Goal: Transaction & Acquisition: Purchase product/service

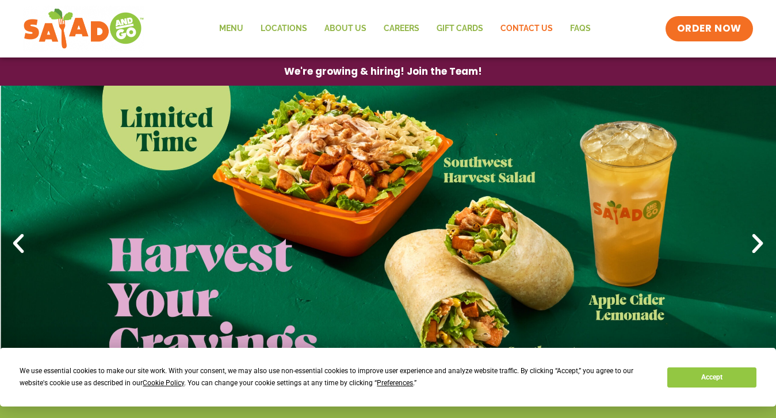
click at [543, 19] on link "Contact Us" at bounding box center [527, 29] width 70 height 26
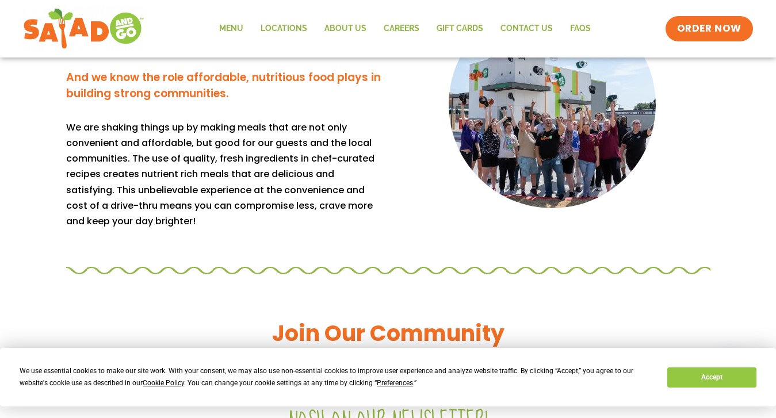
scroll to position [994, 0]
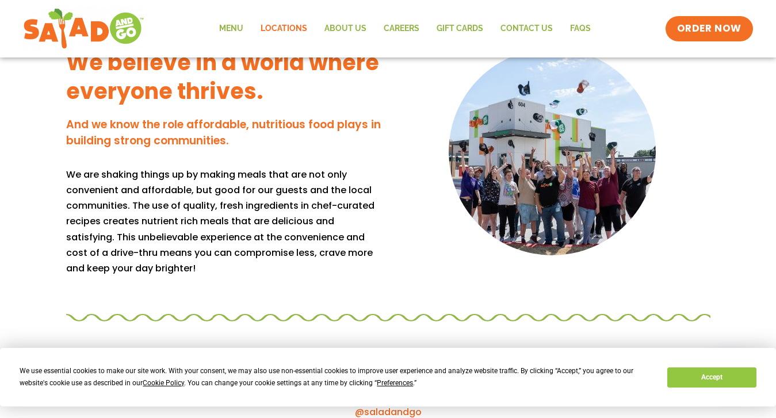
click at [294, 22] on link "Locations" at bounding box center [284, 29] width 64 height 26
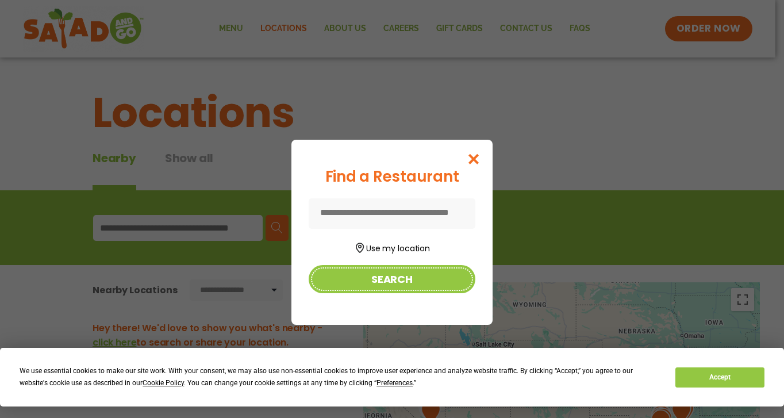
click at [404, 285] on button "Search" at bounding box center [392, 279] width 167 height 28
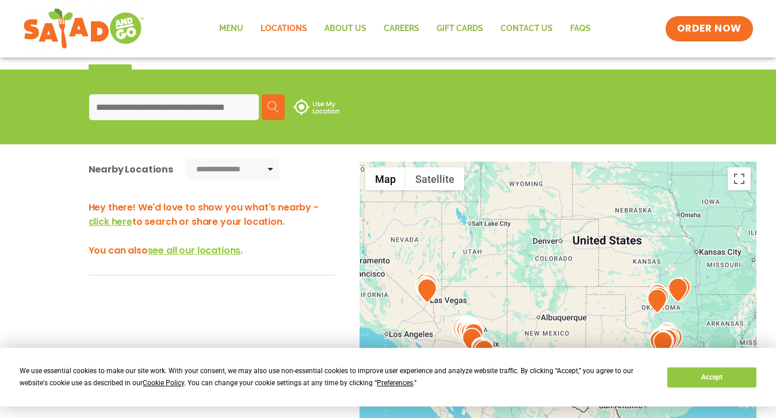
scroll to position [57, 0]
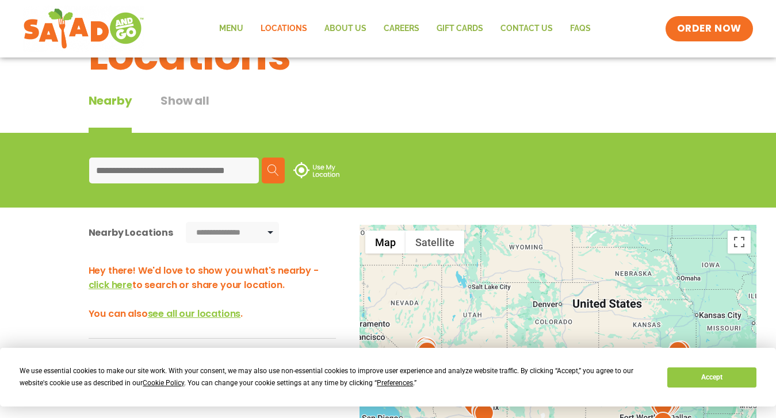
click at [212, 165] on input at bounding box center [174, 171] width 170 height 26
type input "*****"
click at [281, 162] on button "Search" at bounding box center [273, 171] width 23 height 26
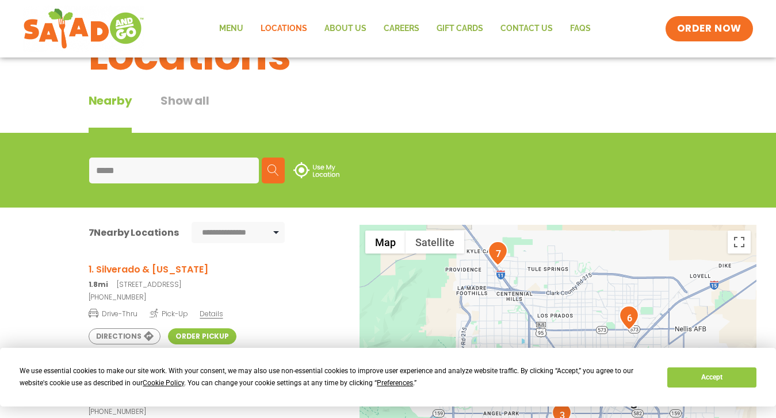
scroll to position [0, 0]
click at [217, 312] on span "Details" at bounding box center [211, 315] width 23 height 10
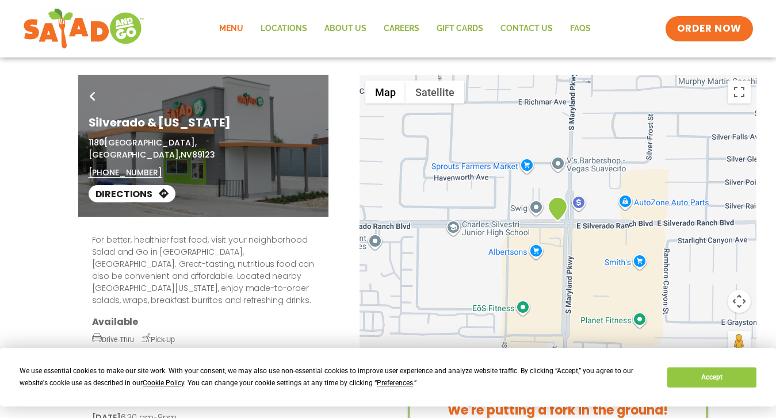
click at [221, 25] on link "Menu" at bounding box center [230, 29] width 41 height 26
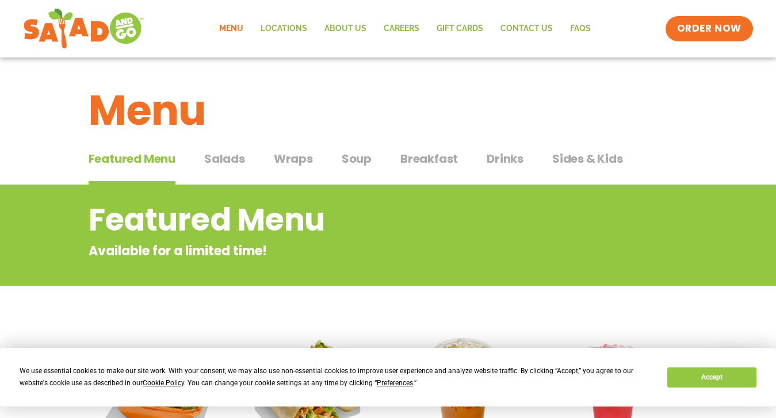
click at [220, 158] on span "Salads" at bounding box center [224, 158] width 41 height 17
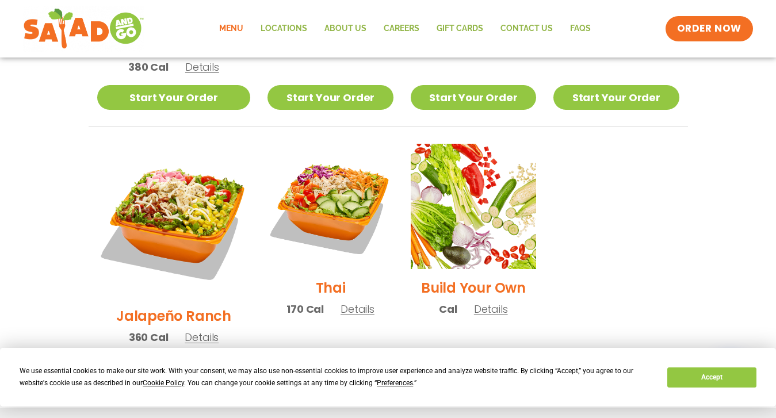
scroll to position [796, 0]
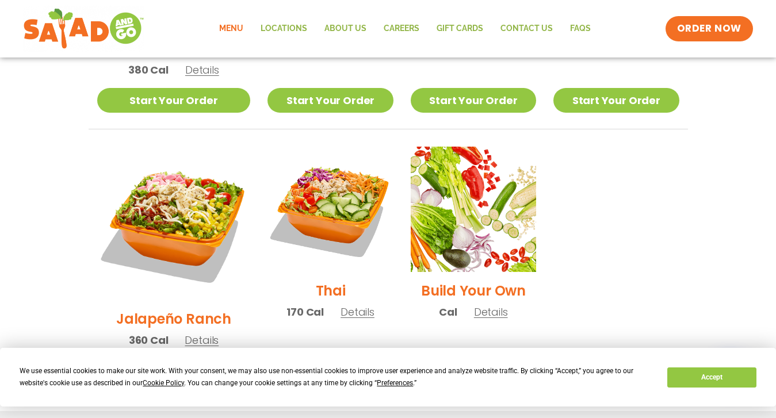
click at [323, 358] on link "Start Your Order" at bounding box center [329, 370] width 125 height 25
